Goal: Transaction & Acquisition: Download file/media

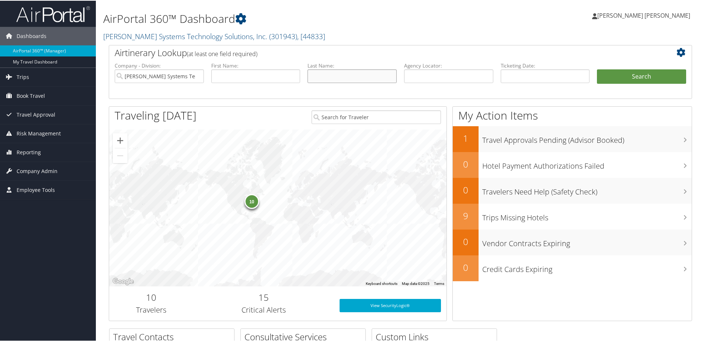
click at [342, 80] on input "text" at bounding box center [352, 76] width 89 height 14
type input "hutnyak"
click at [597, 69] on button "Search" at bounding box center [641, 76] width 89 height 15
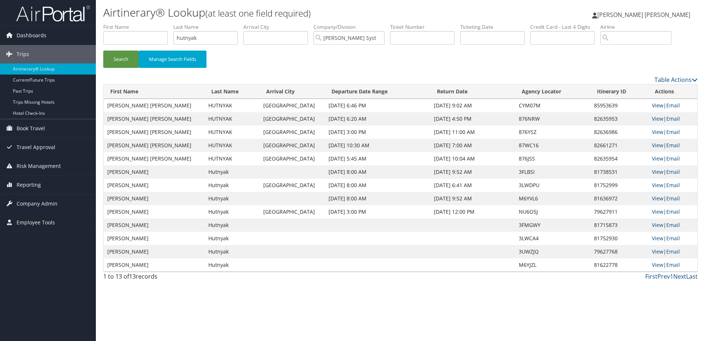
click at [653, 105] on link "View" at bounding box center [657, 105] width 11 height 7
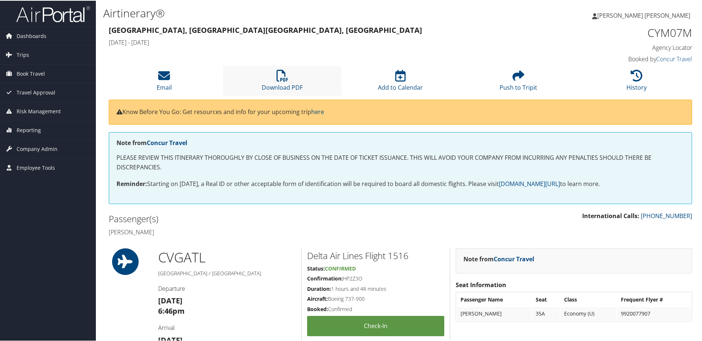
click at [284, 81] on li "Download PDF" at bounding box center [282, 80] width 118 height 30
